Goal: Find specific page/section: Find specific page/section

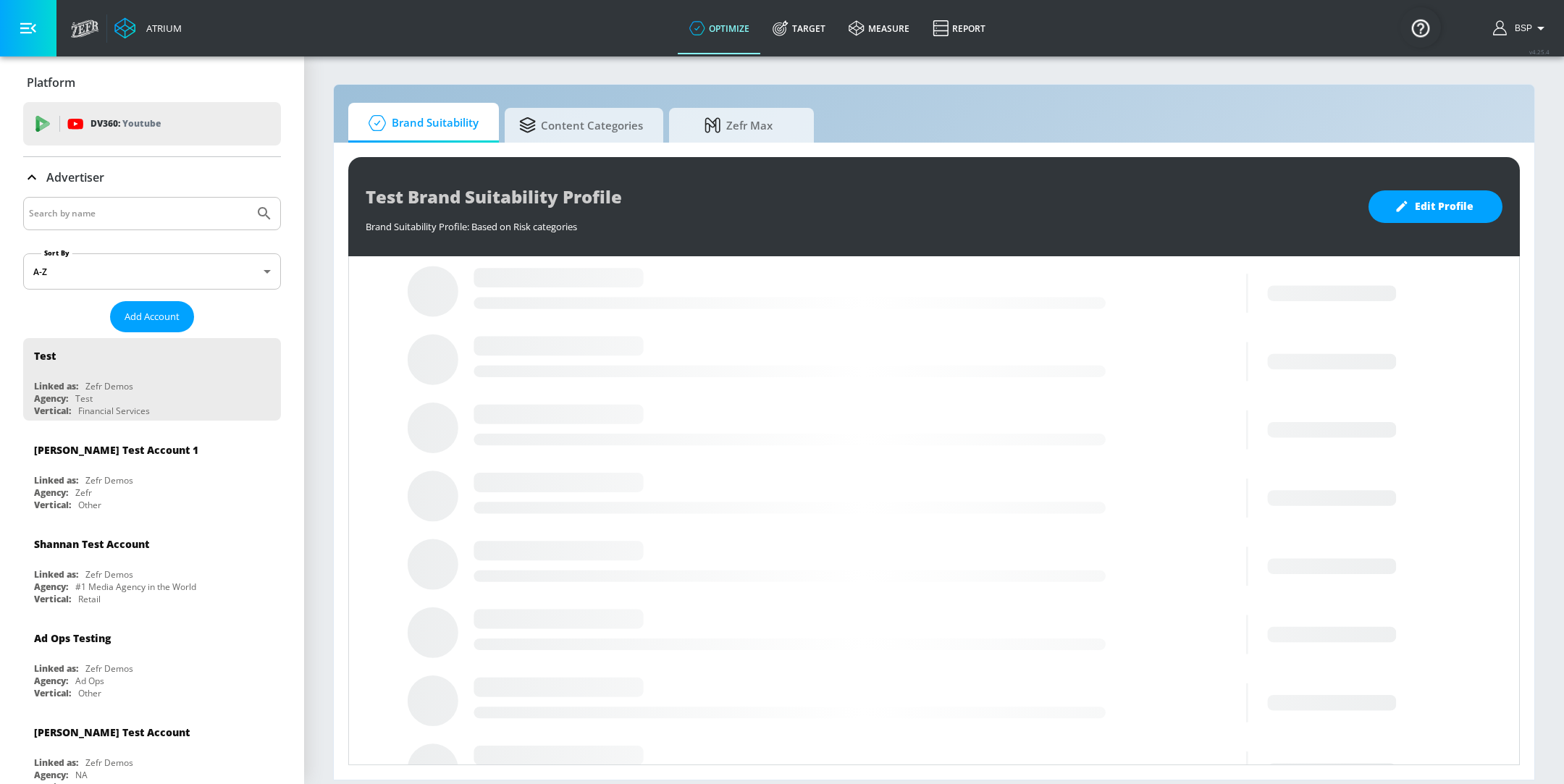
click at [147, 217] on input "Search by name" at bounding box center [139, 213] width 219 height 19
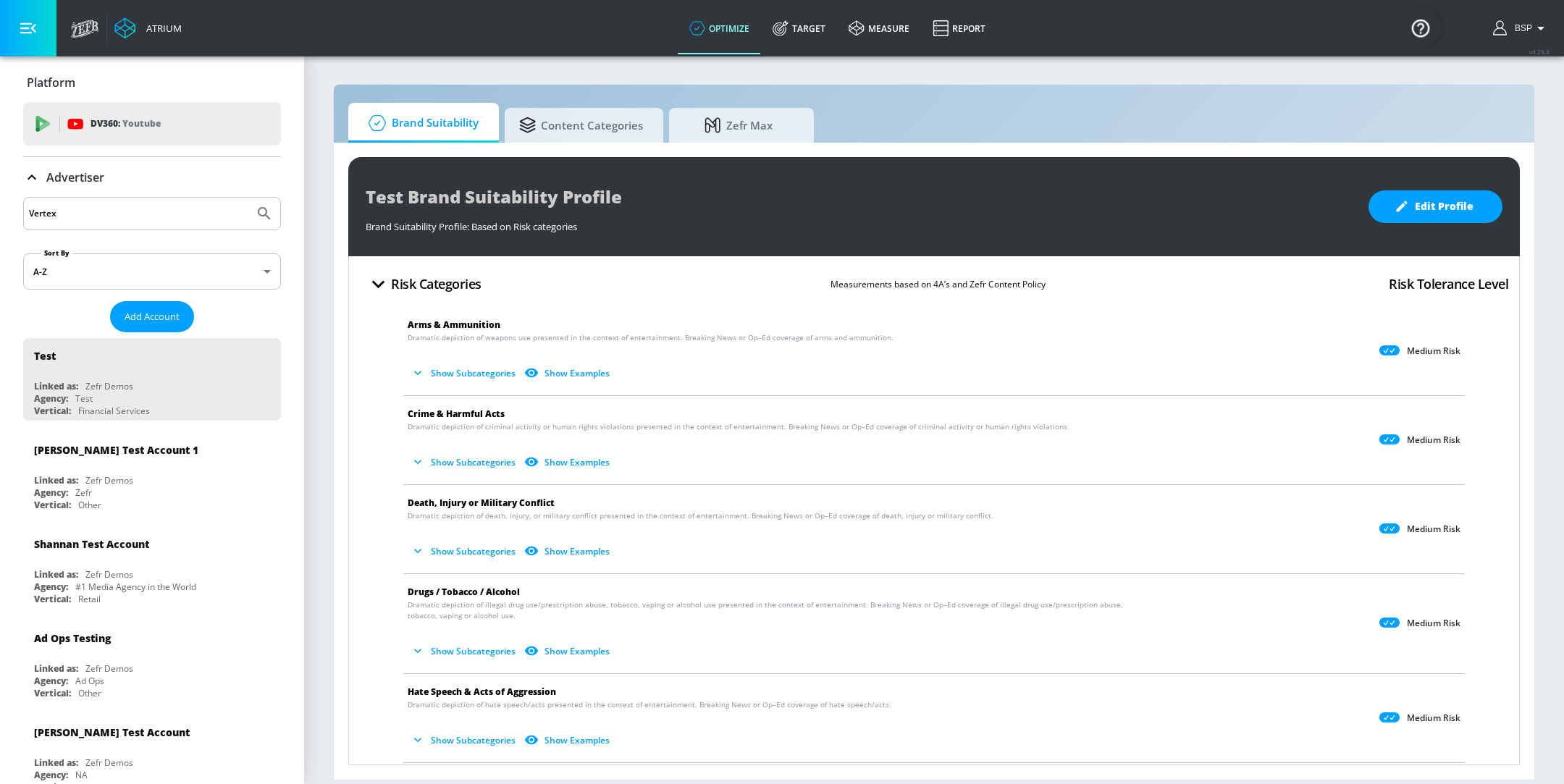
type input "Vertex"
click at [248, 197] on button "Submit Search" at bounding box center [264, 213] width 32 height 32
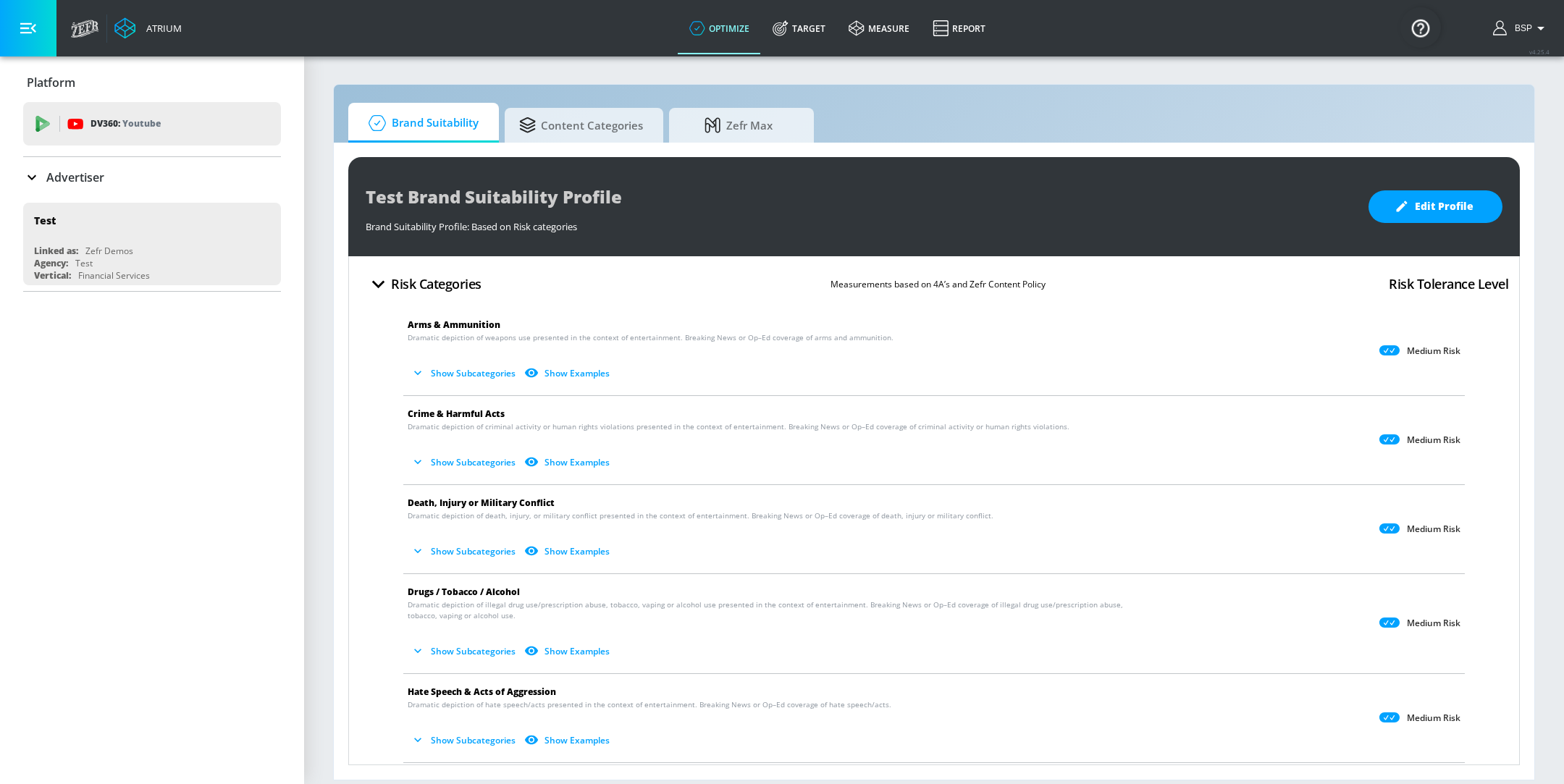
click at [31, 191] on div "Advertiser" at bounding box center [152, 177] width 257 height 41
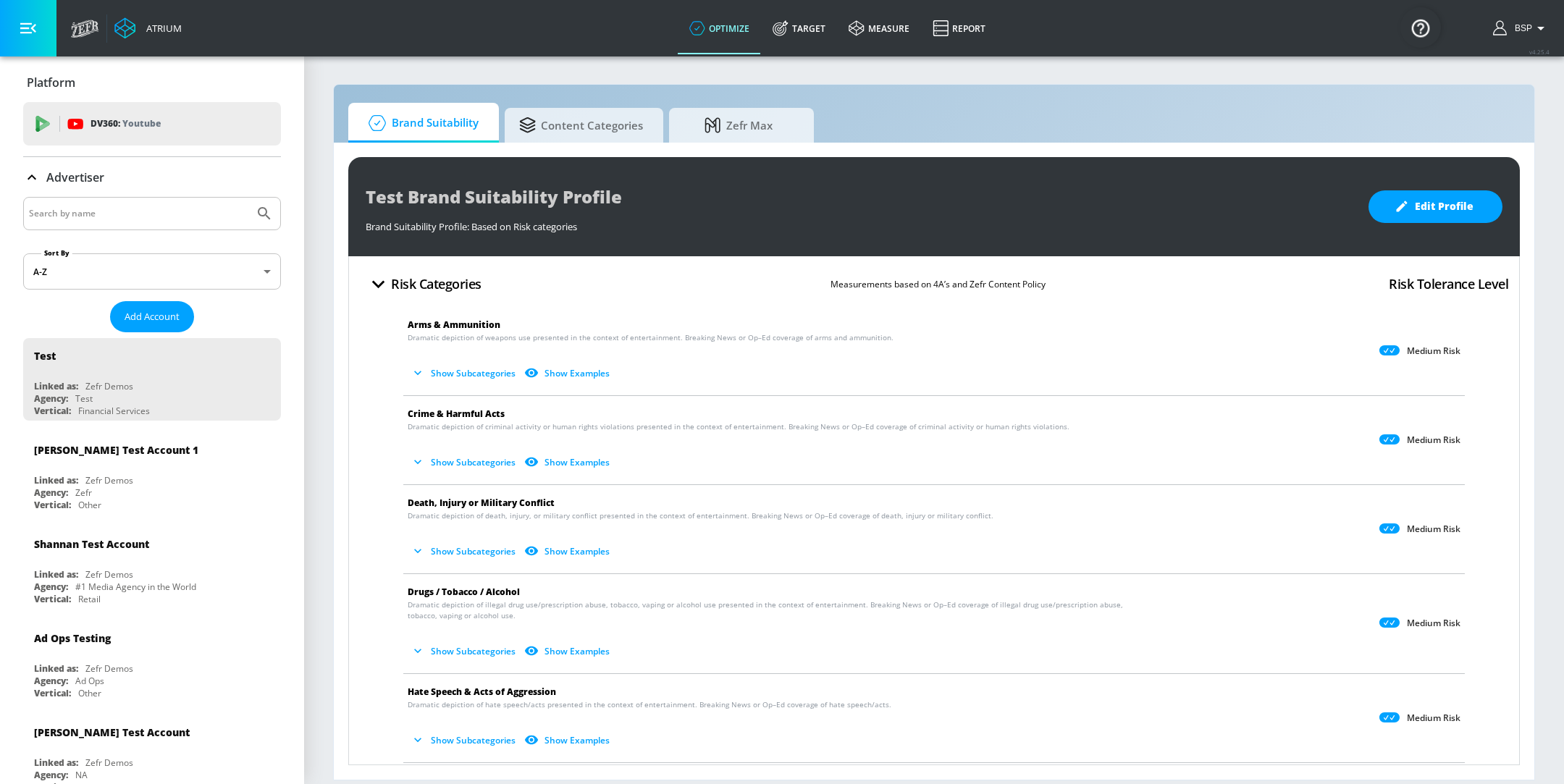
click at [104, 225] on div at bounding box center [152, 213] width 257 height 33
click at [104, 221] on input "Search by name" at bounding box center [139, 213] width 219 height 19
click at [248, 197] on button "Submit Search" at bounding box center [264, 213] width 32 height 32
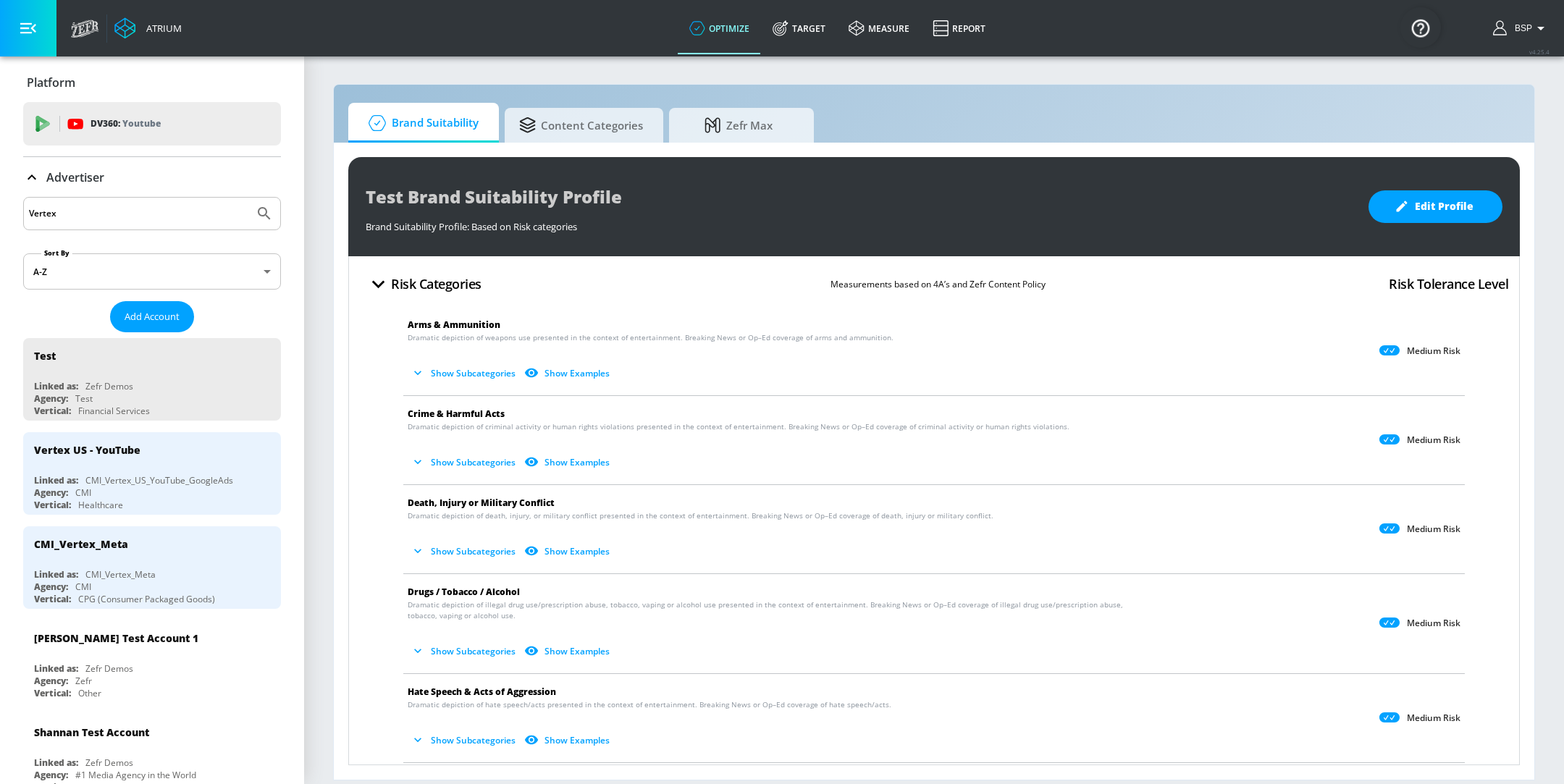
click at [143, 217] on input "Vertex" at bounding box center [139, 213] width 219 height 19
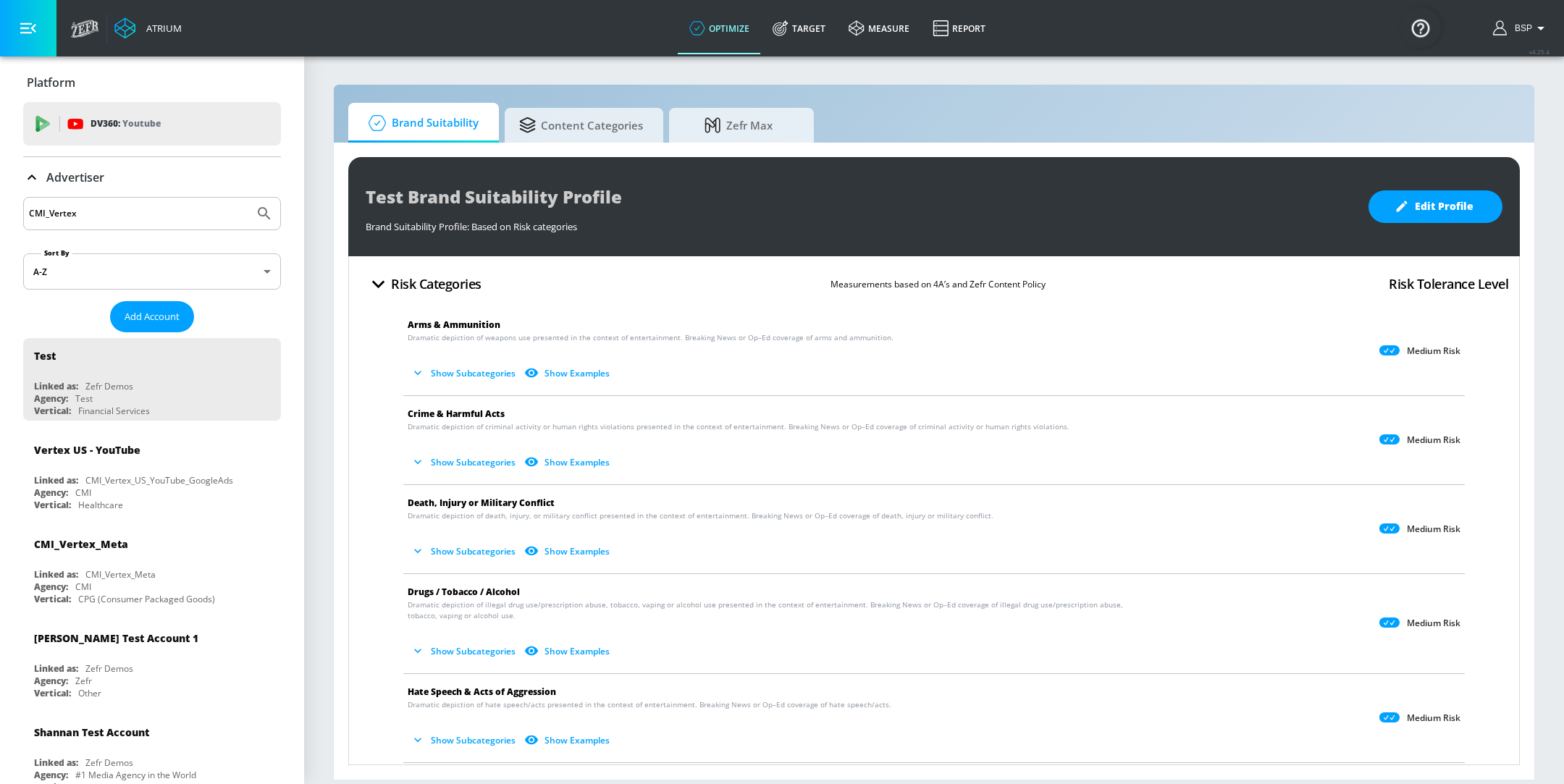
type input "CMI_Vertex"
click at [248, 197] on button "Submit Search" at bounding box center [264, 213] width 32 height 32
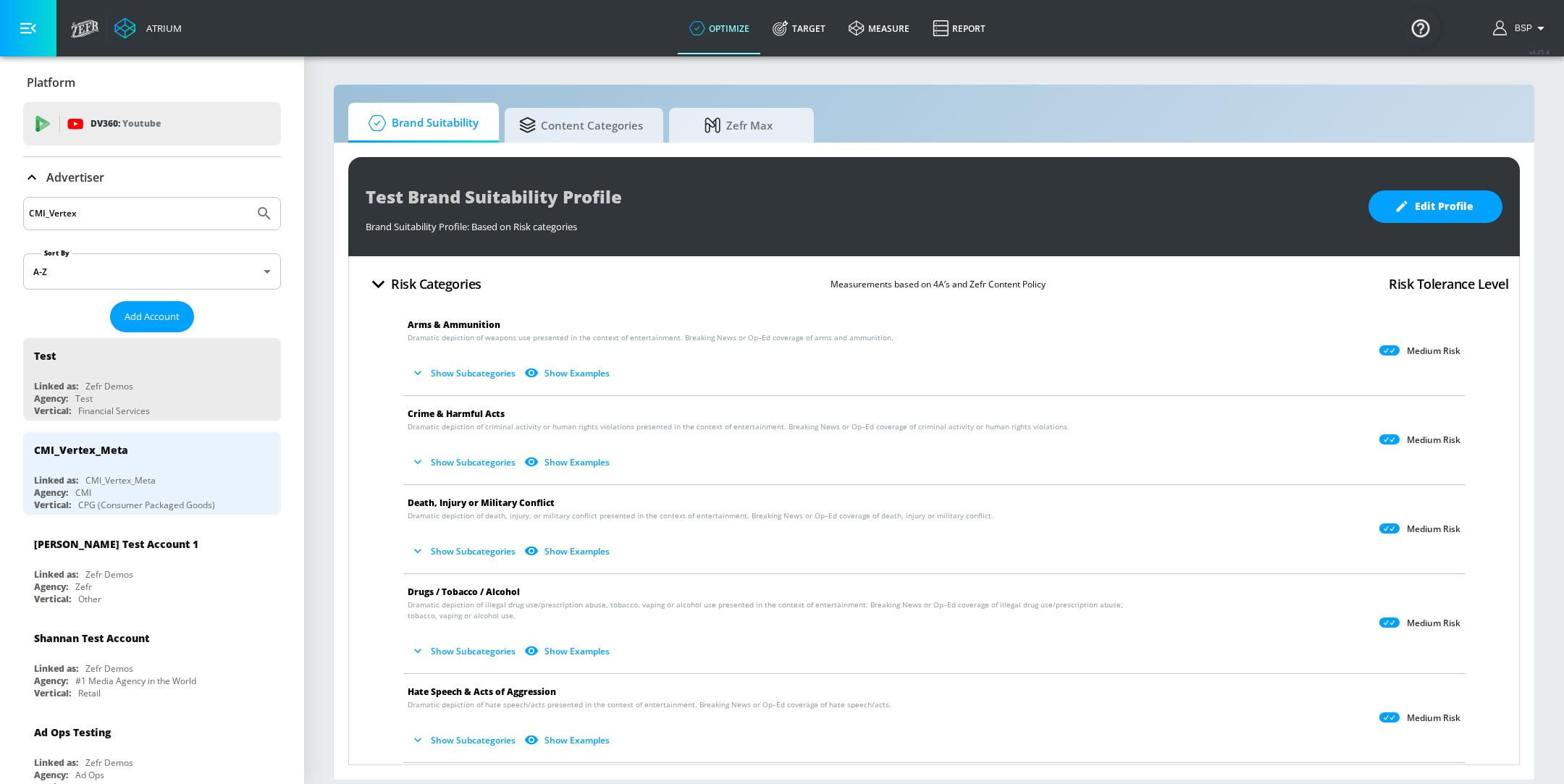
click at [542, 166] on div "Test Brand Suitability Profile Brand Suitability Profile: Based on Risk categor…" at bounding box center [934, 206] width 1171 height 99
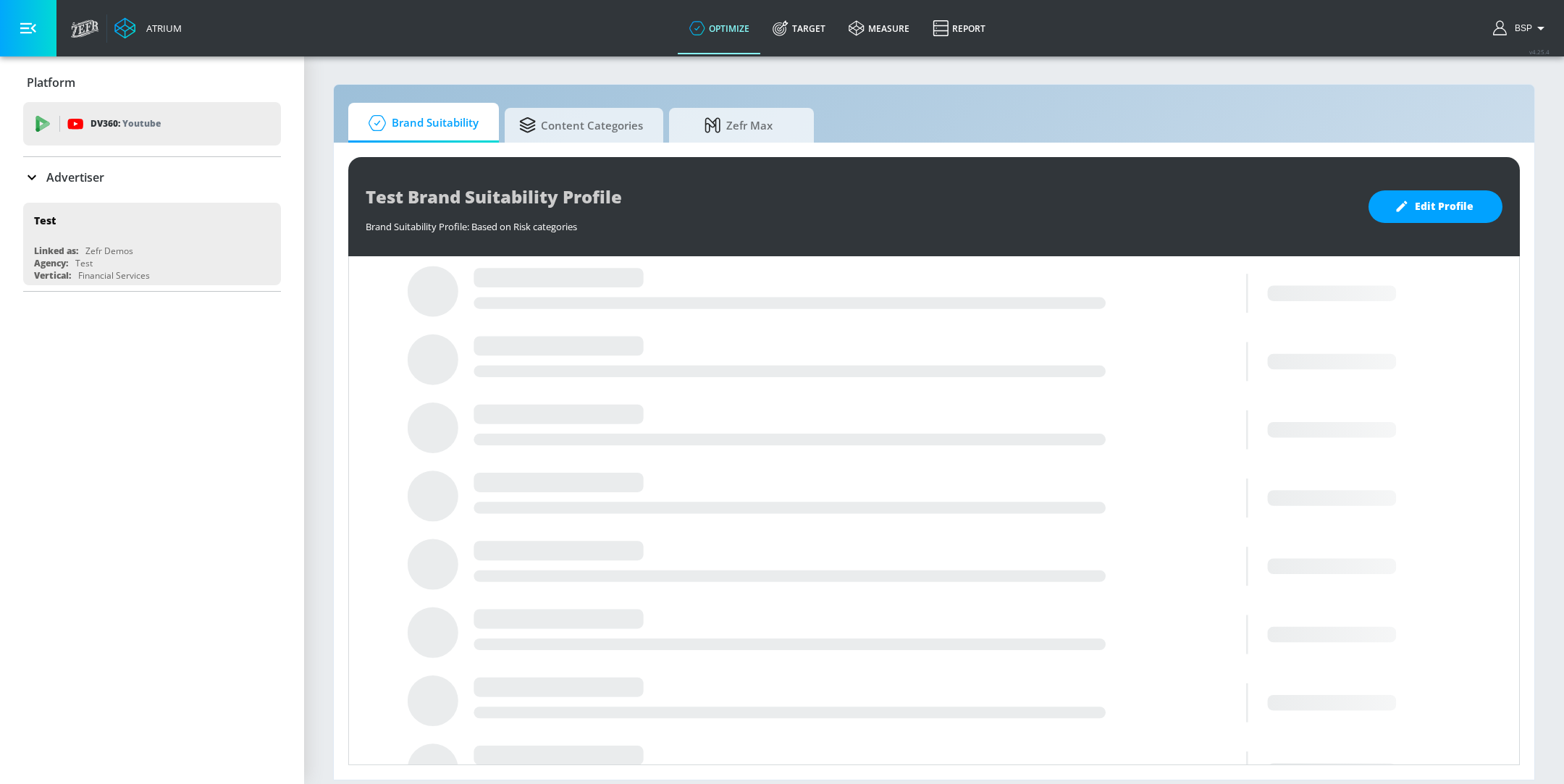
click at [100, 175] on p "Advertiser" at bounding box center [75, 177] width 58 height 16
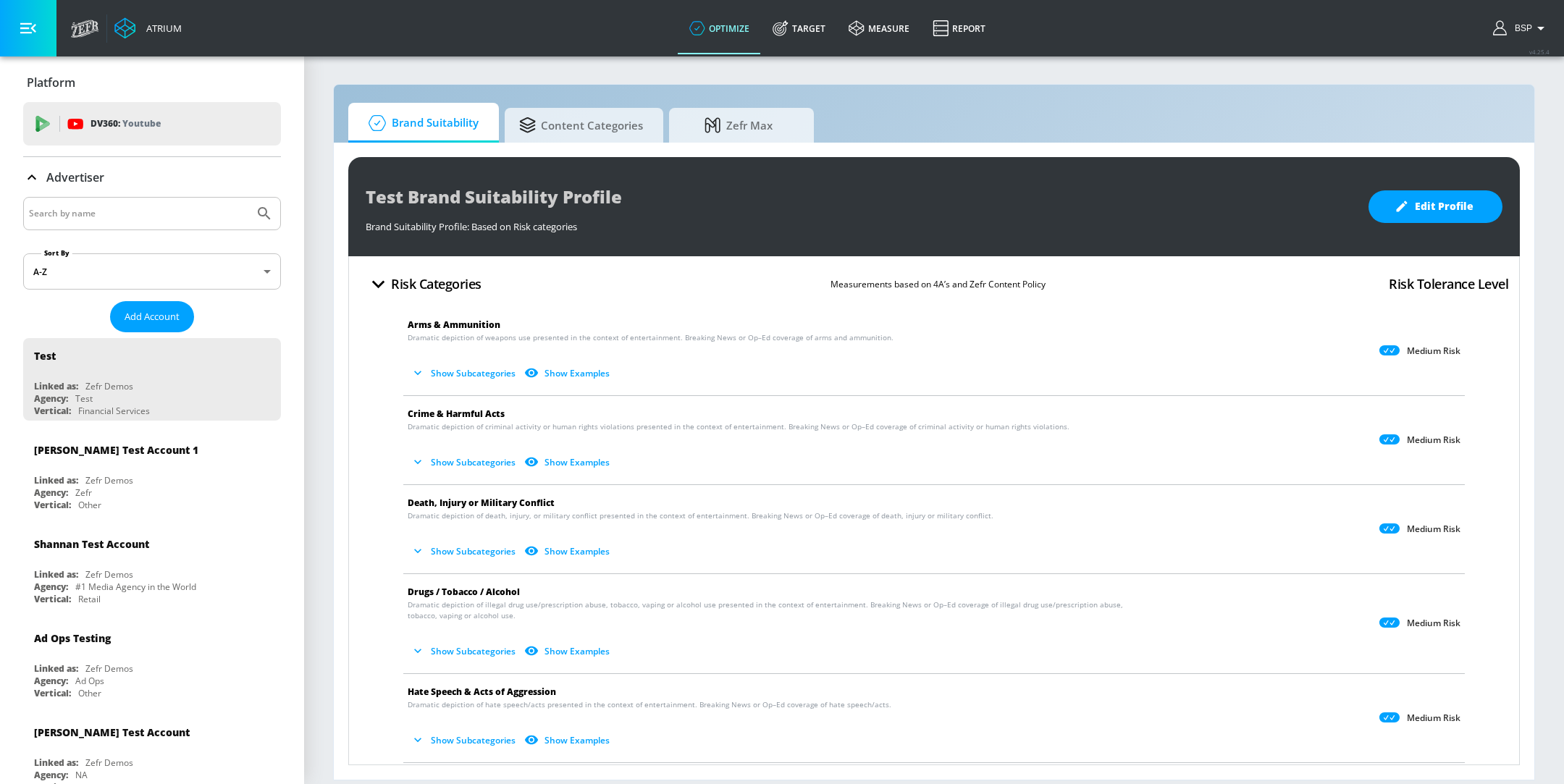
click at [117, 217] on input "Search by name" at bounding box center [139, 213] width 219 height 19
click at [248, 197] on button "Submit Search" at bounding box center [264, 213] width 32 height 32
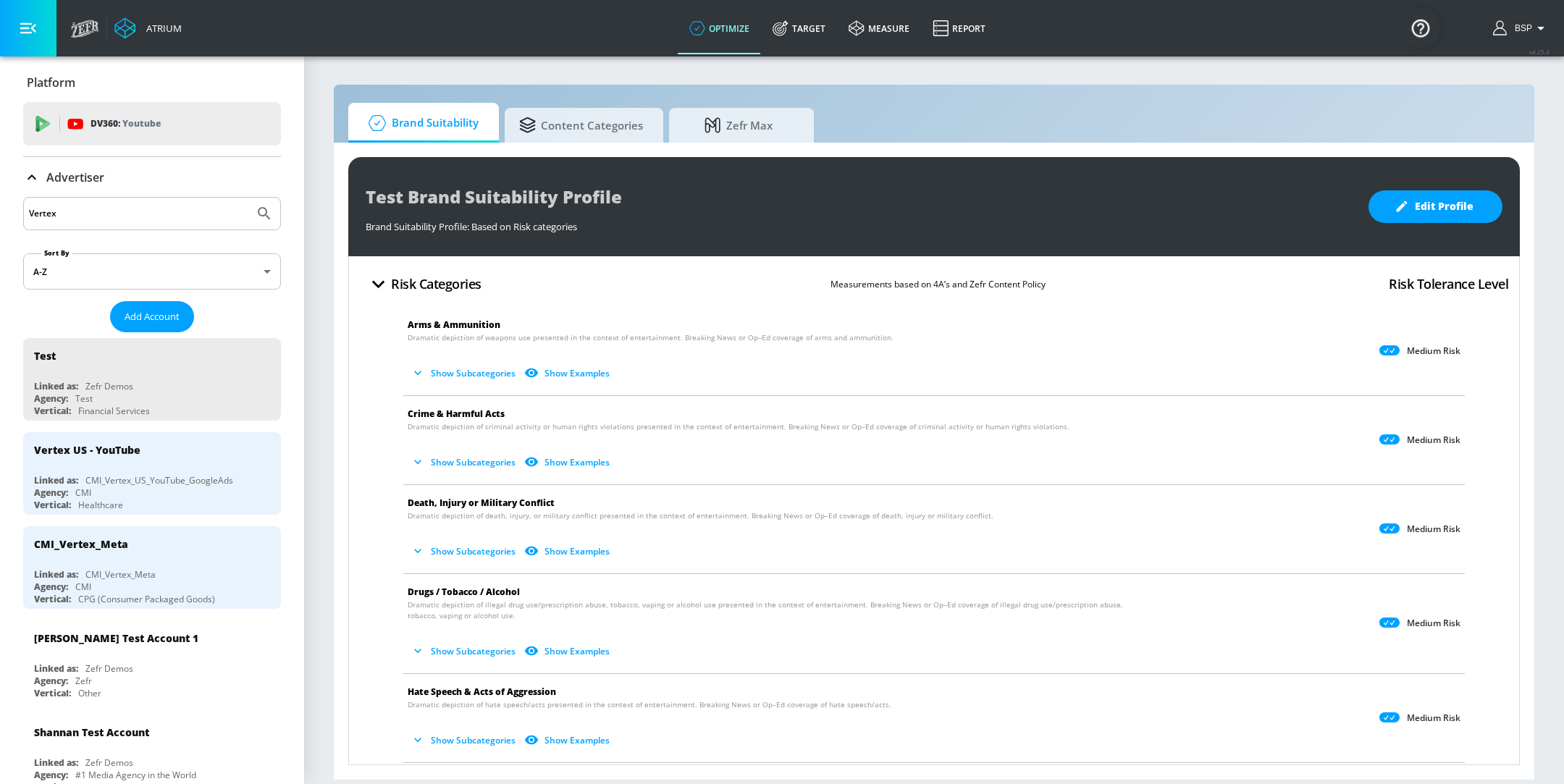
click at [137, 218] on input "Vertex" at bounding box center [139, 213] width 219 height 19
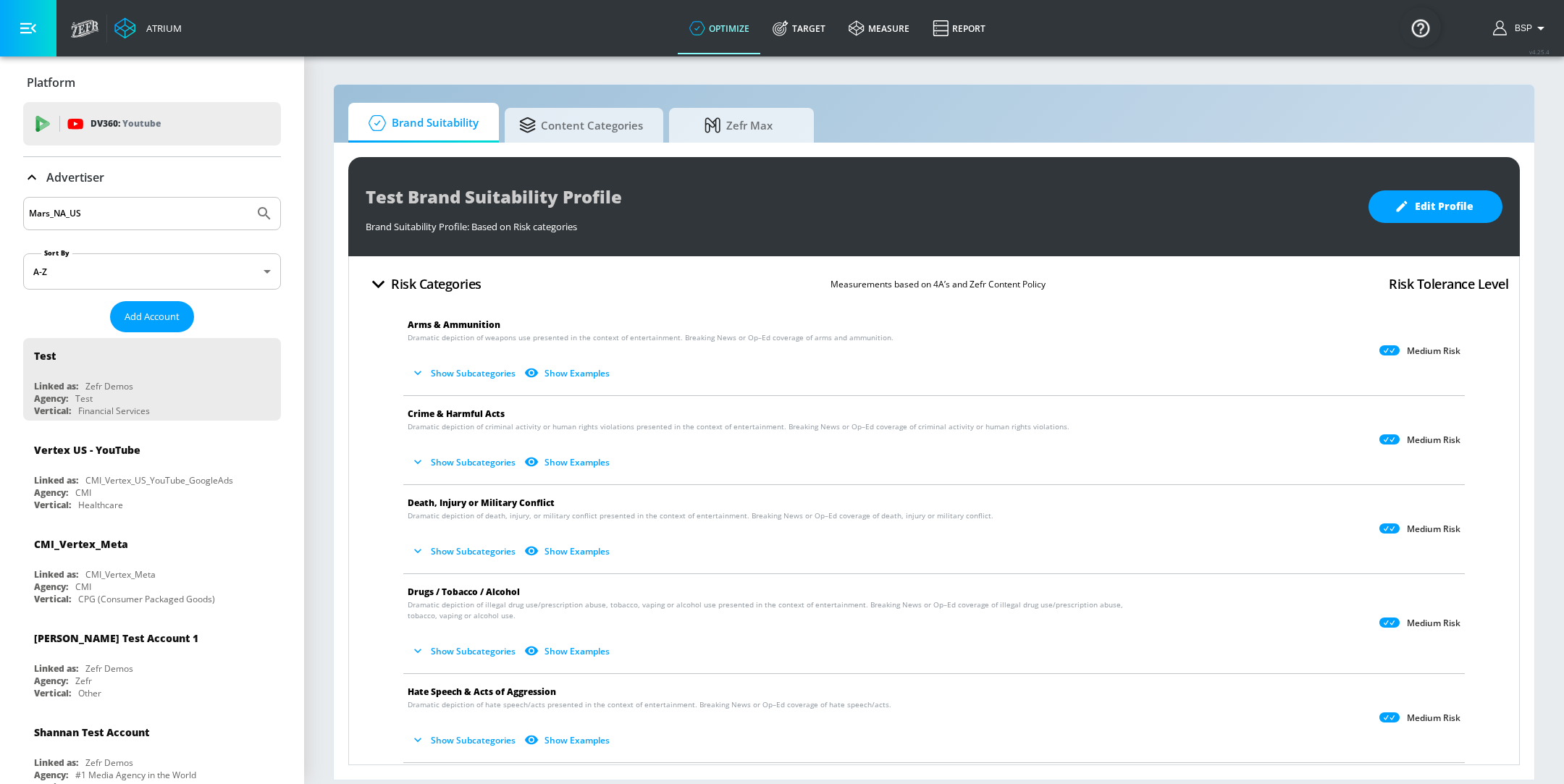
type input "Mars_NA_US"
click at [248, 197] on button "Submit Search" at bounding box center [264, 213] width 32 height 32
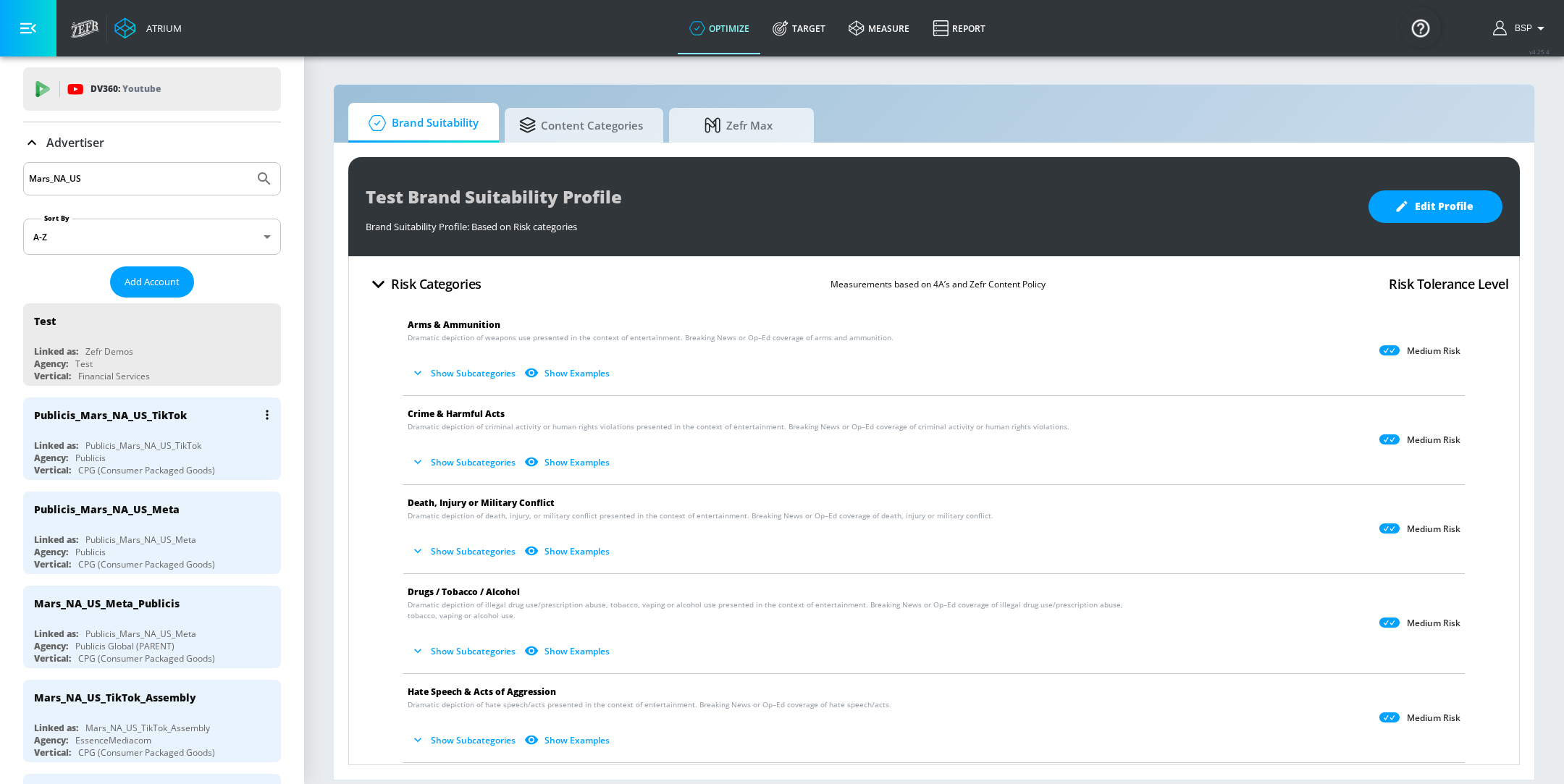
scroll to position [47, 0]
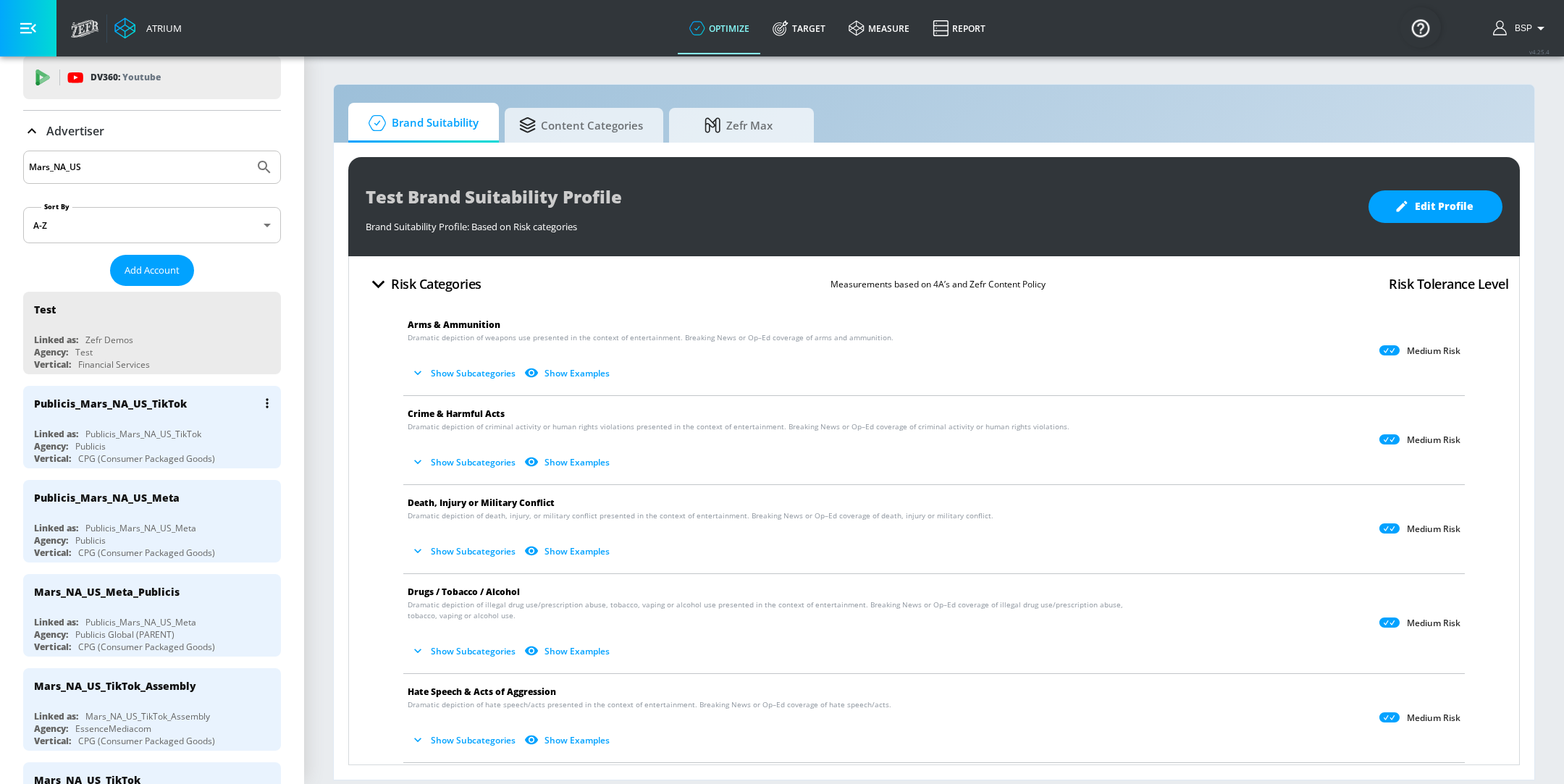
click at [172, 436] on div "Publicis_Mars_NA_US_TikTok" at bounding box center [143, 434] width 116 height 12
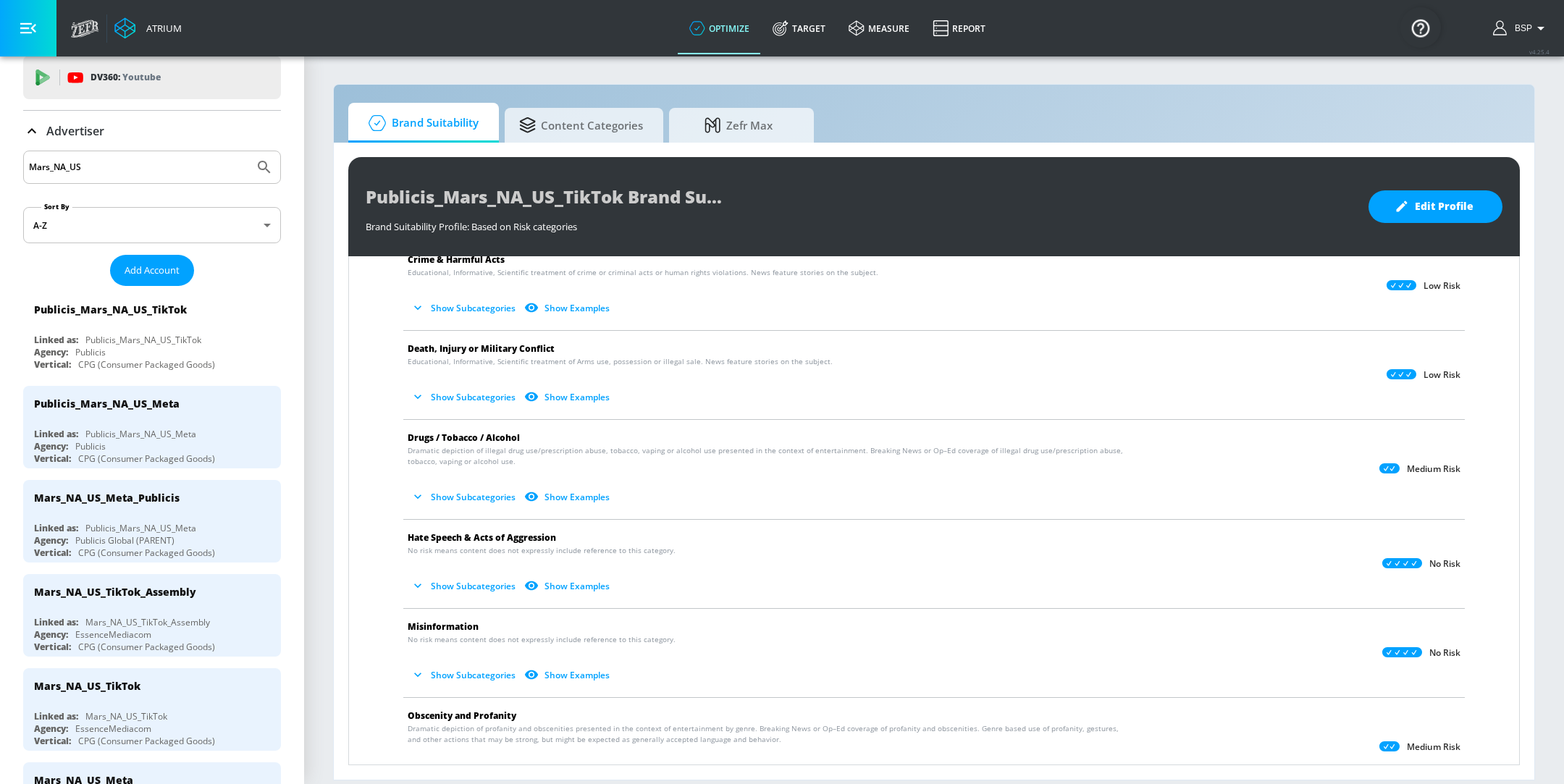
scroll to position [155, 0]
click at [453, 588] on button "Show Subcategories" at bounding box center [464, 585] width 113 height 24
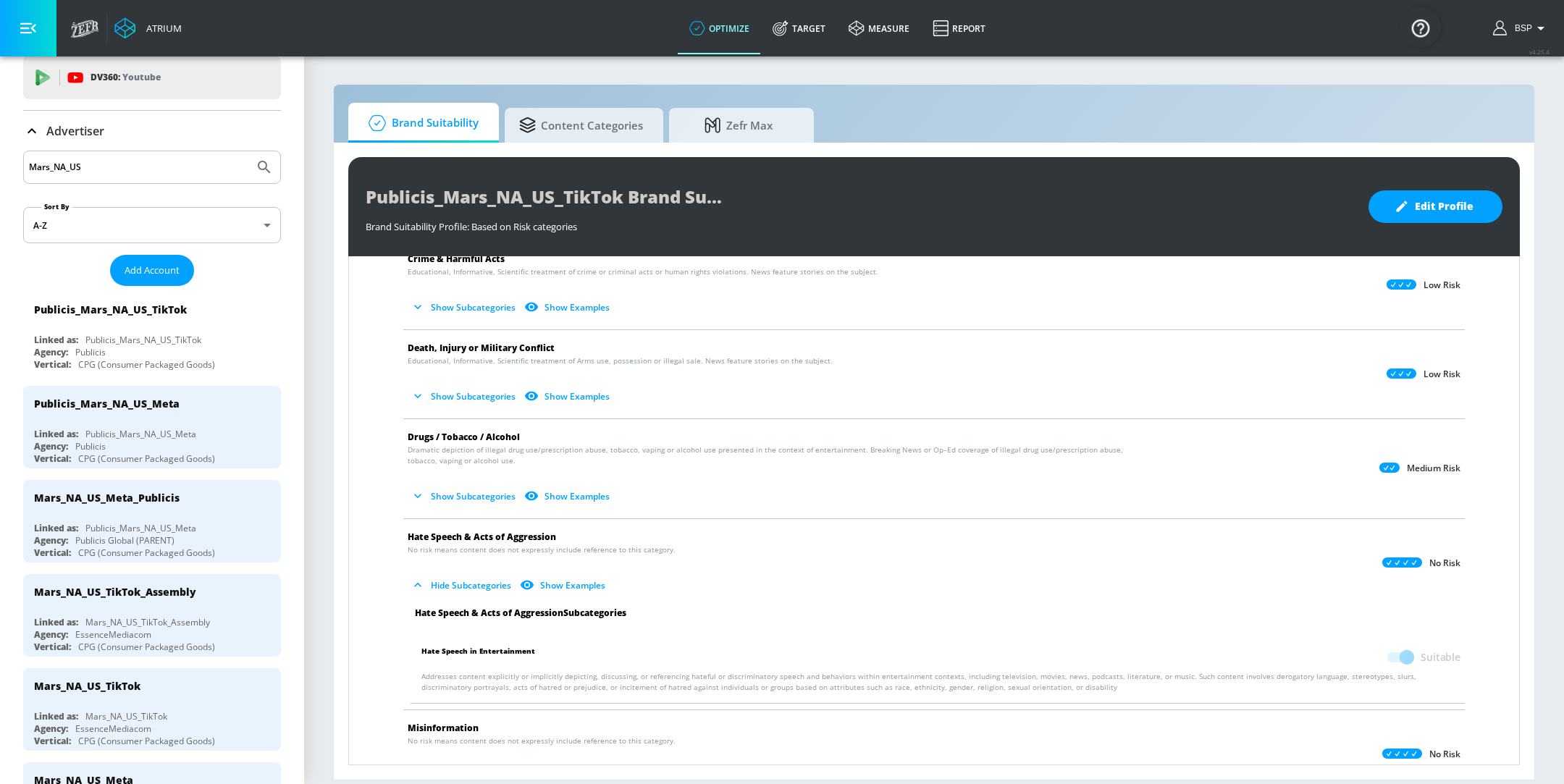
click at [453, 584] on button "Hide Subcategories" at bounding box center [462, 585] width 110 height 24
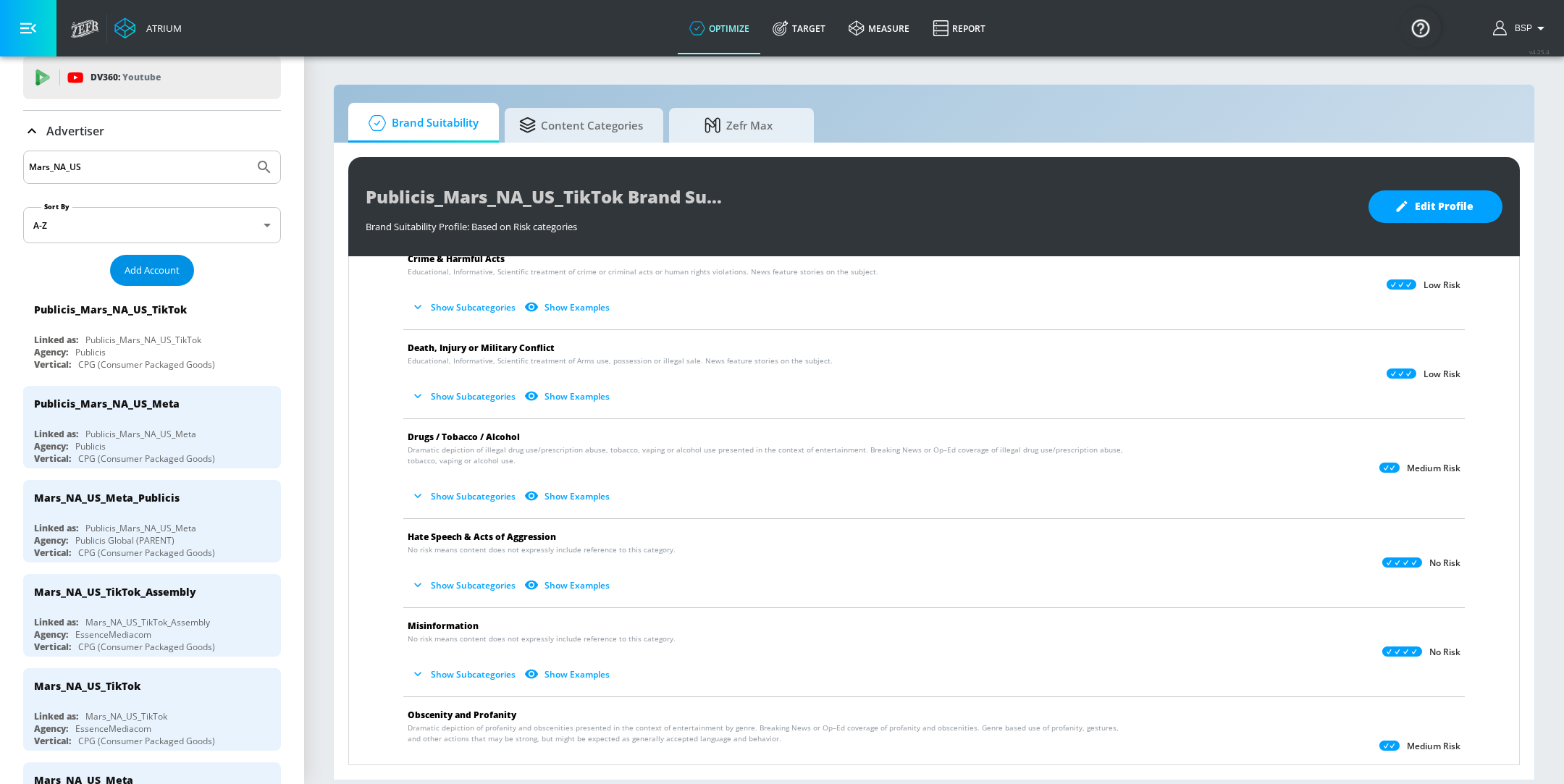
scroll to position [0, 0]
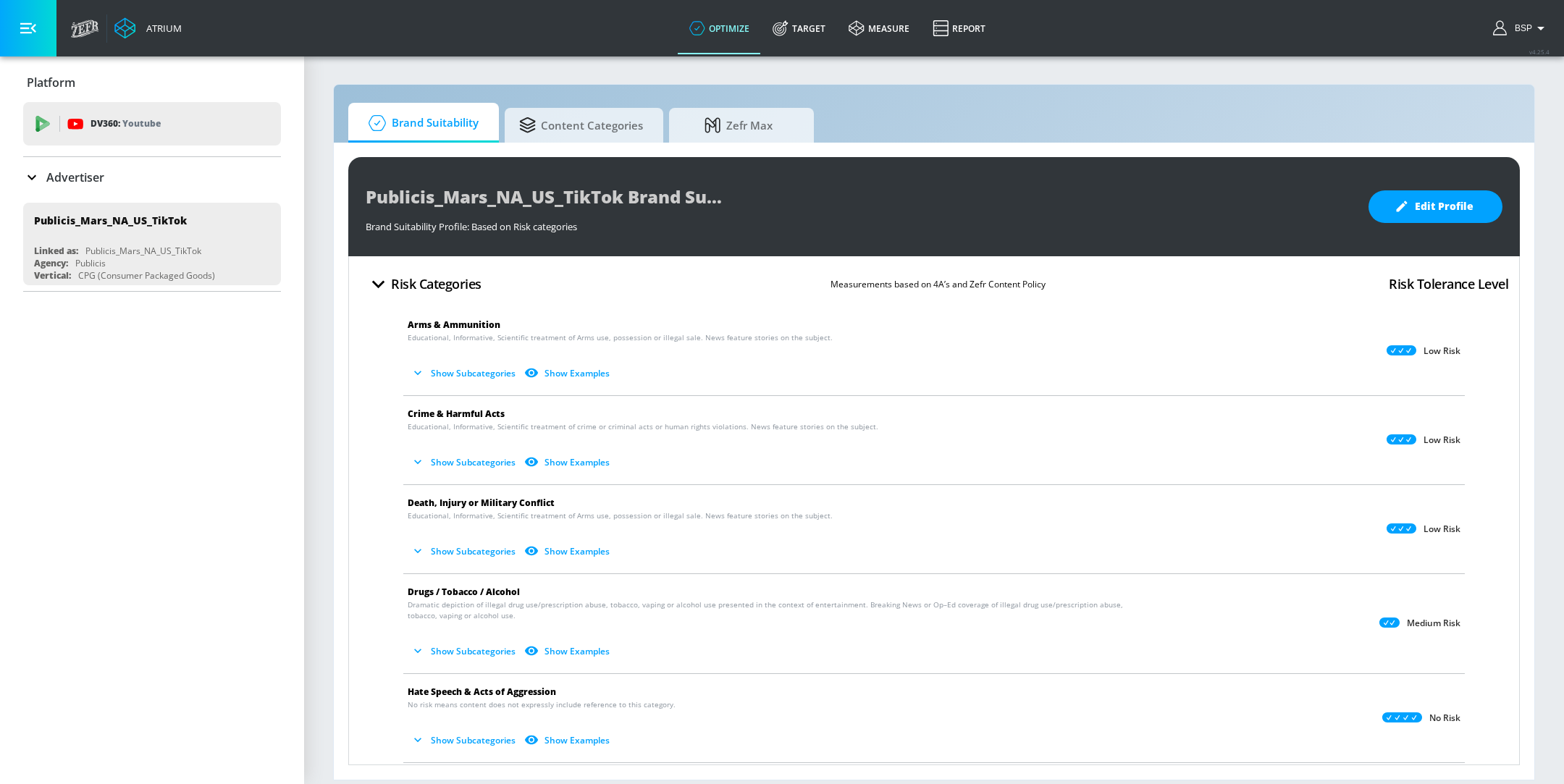
click at [62, 176] on p "Advertiser" at bounding box center [75, 177] width 58 height 16
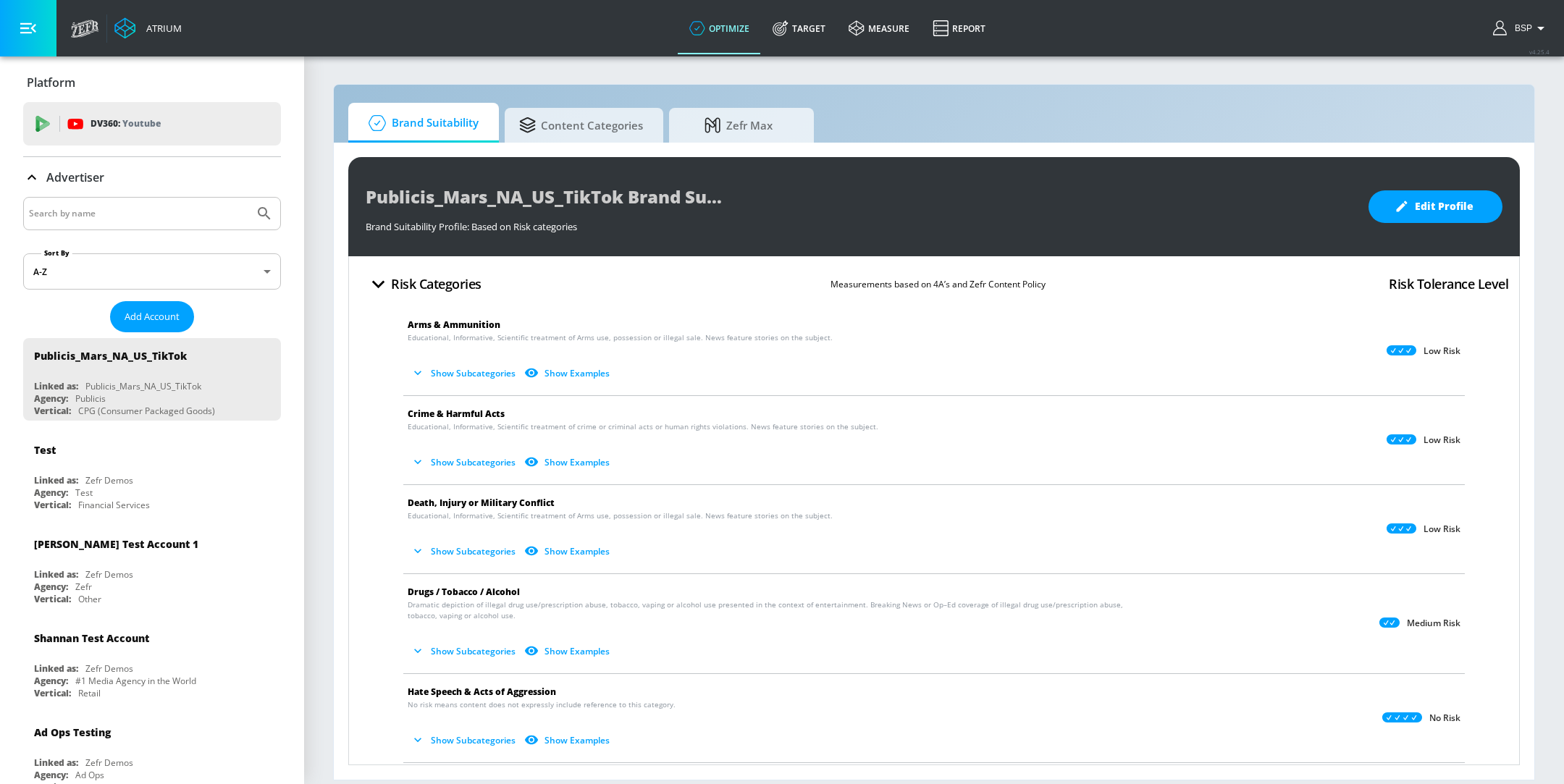
click at [95, 217] on input "Search by name" at bounding box center [139, 213] width 219 height 19
type input "Vertex"
click at [248, 197] on button "Submit Search" at bounding box center [264, 213] width 32 height 32
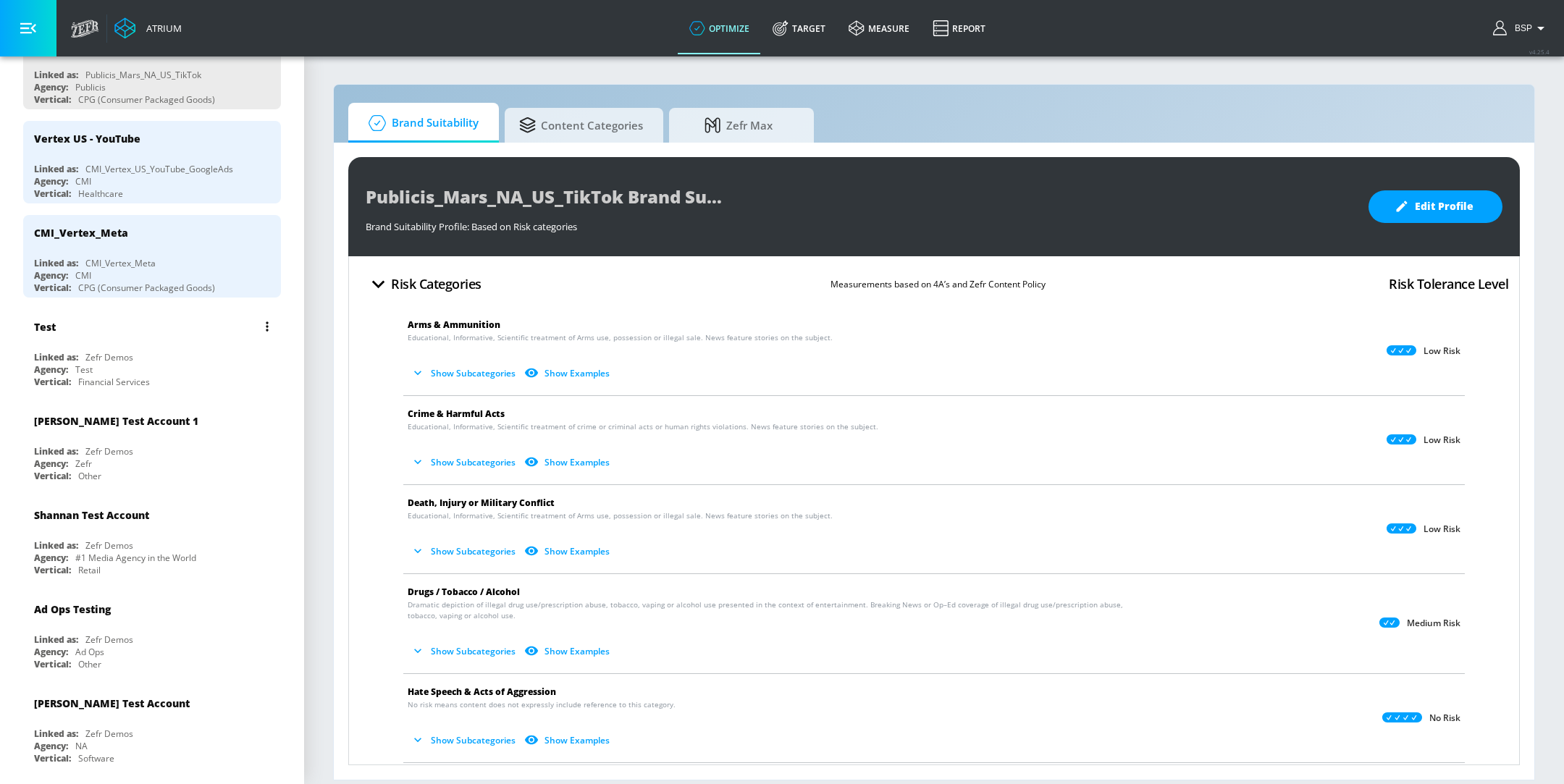
scroll to position [291, 0]
